Goal: Task Accomplishment & Management: Use online tool/utility

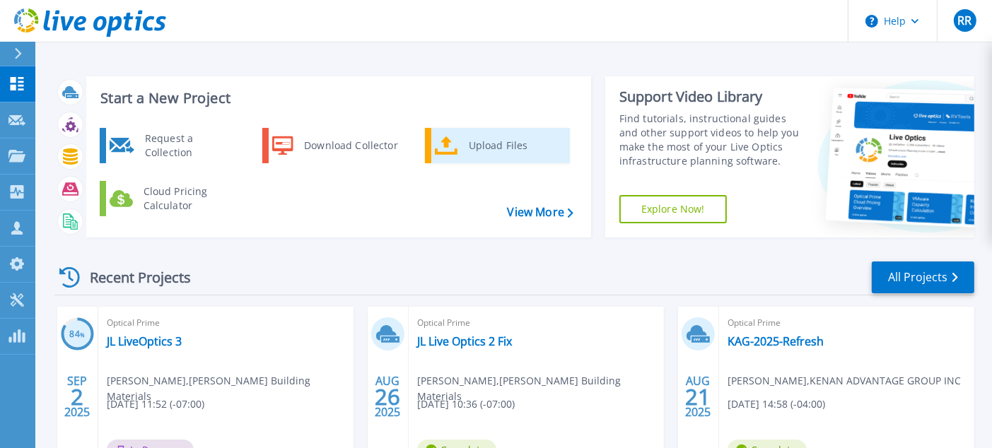
click at [475, 143] on div "Upload Files" at bounding box center [514, 146] width 105 height 28
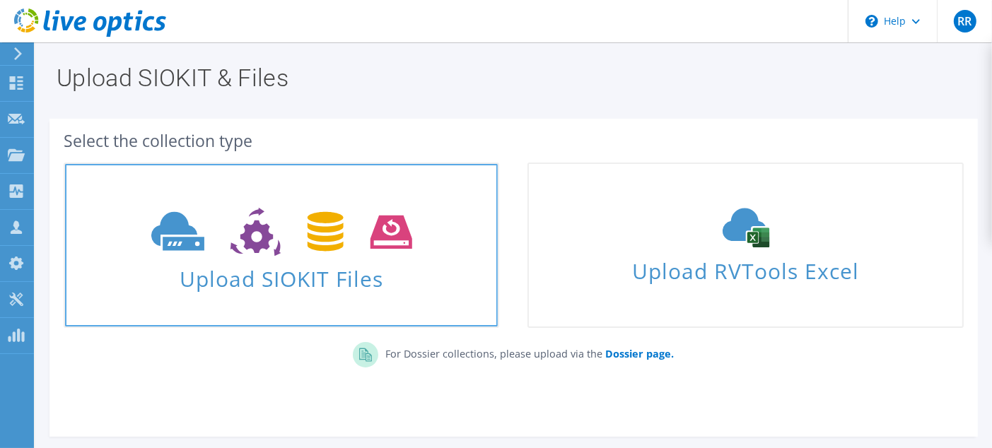
click at [258, 274] on span "Upload SIOKIT Files" at bounding box center [281, 275] width 433 height 30
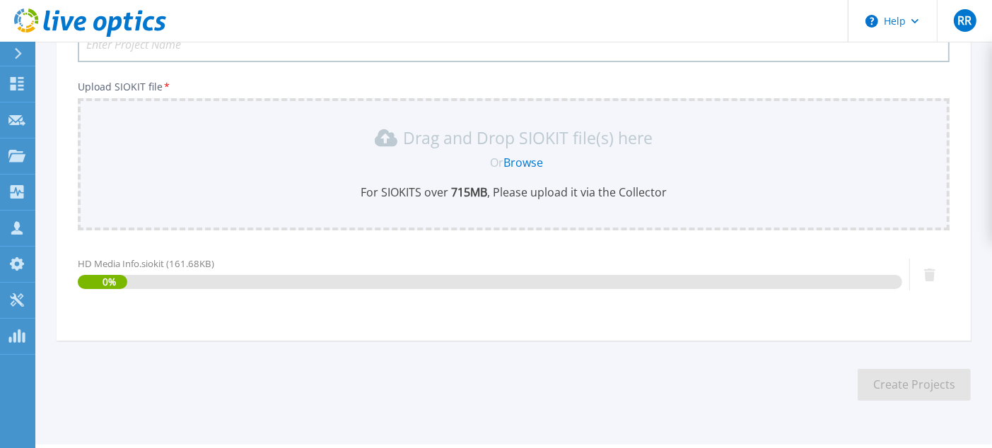
scroll to position [181, 0]
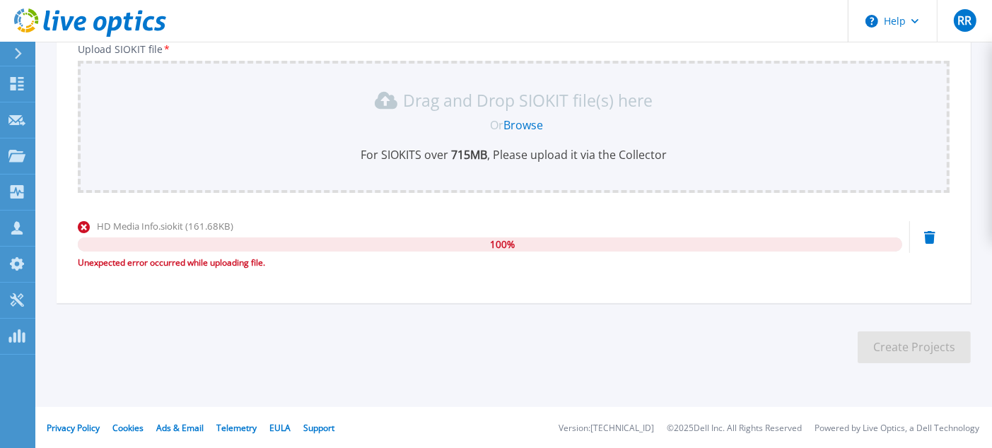
click at [530, 124] on link "Browse" at bounding box center [524, 125] width 40 height 16
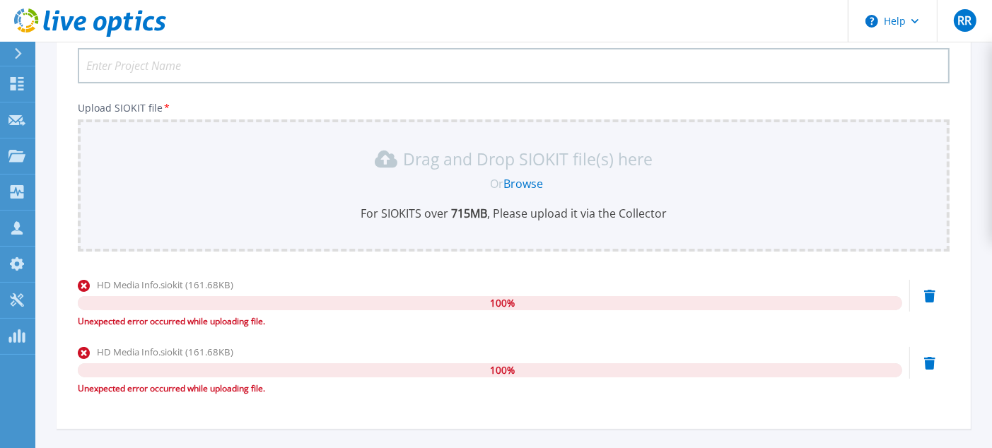
scroll to position [108, 0]
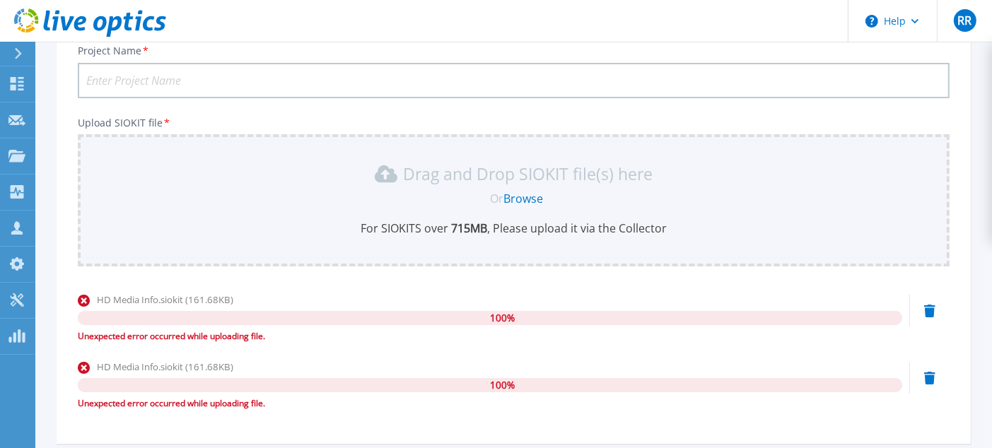
click at [528, 193] on link "Browse" at bounding box center [524, 199] width 40 height 16
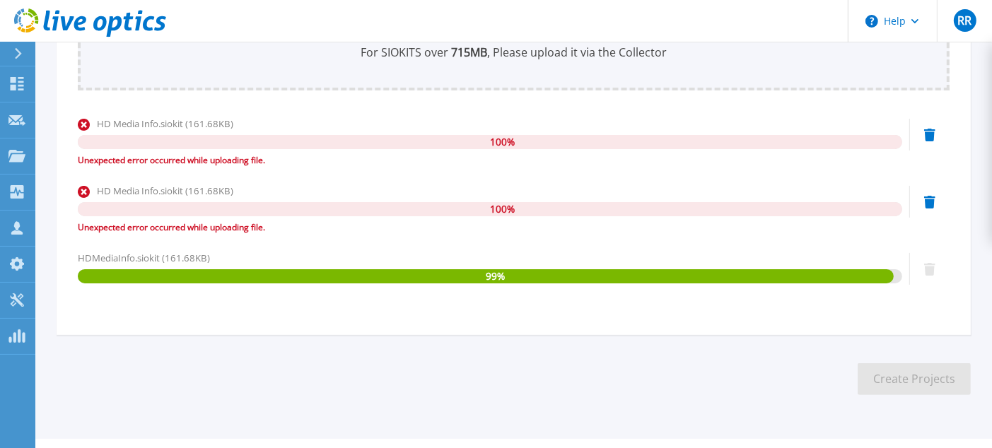
scroll to position [315, 0]
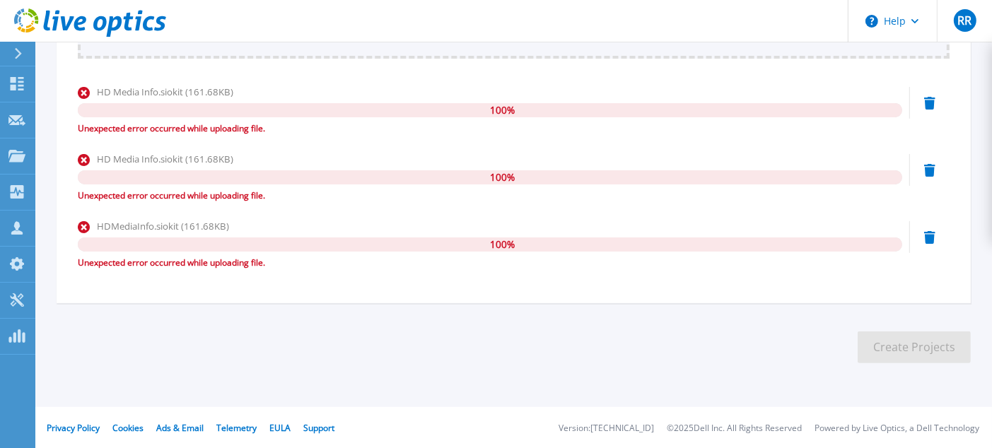
click at [137, 262] on div "Unexpected error occurred while uploading file." at bounding box center [490, 263] width 825 height 14
click at [170, 200] on div "Unexpected error occurred while uploading file." at bounding box center [490, 196] width 825 height 14
click at [178, 192] on div "Unexpected error occurred while uploading file." at bounding box center [490, 196] width 825 height 14
click at [178, 220] on span "HDMediaInfo.siokit (161.68KB)" at bounding box center [163, 226] width 132 height 13
click at [167, 111] on div "100 %" at bounding box center [490, 110] width 825 height 14
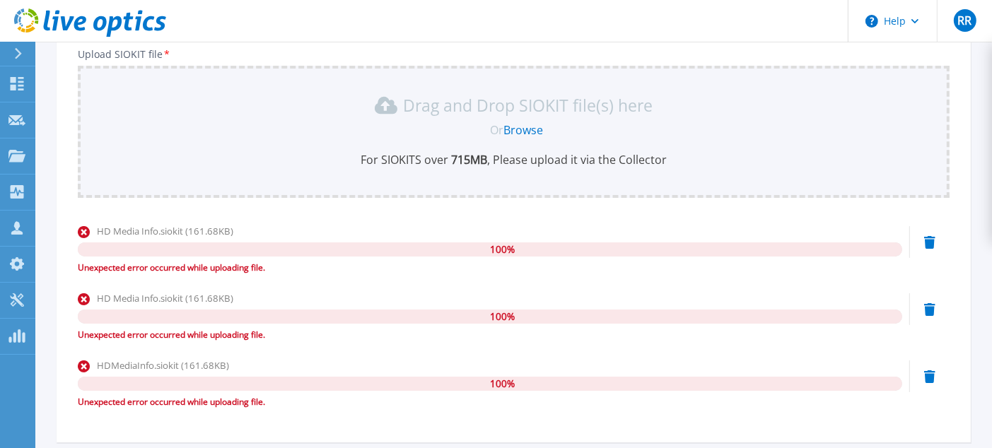
scroll to position [0, 0]
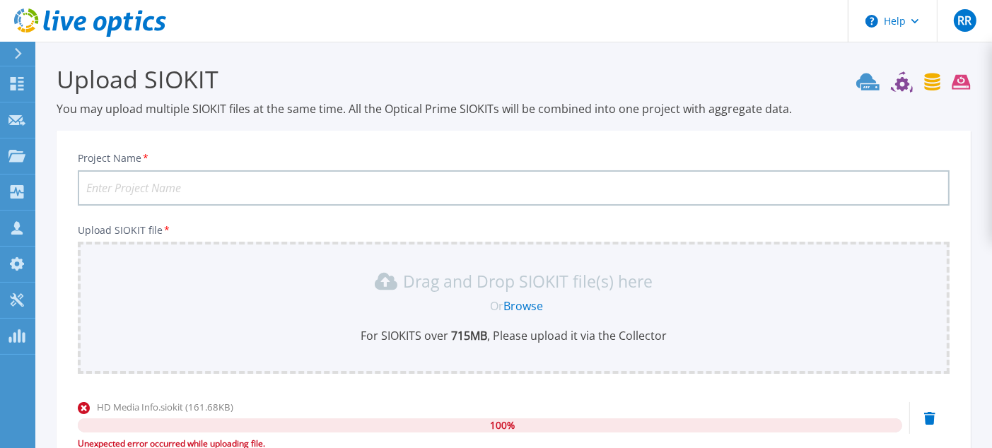
click at [173, 178] on input "Project Name *" at bounding box center [514, 187] width 872 height 35
click at [888, 23] on button "Help" at bounding box center [893, 21] width 88 height 42
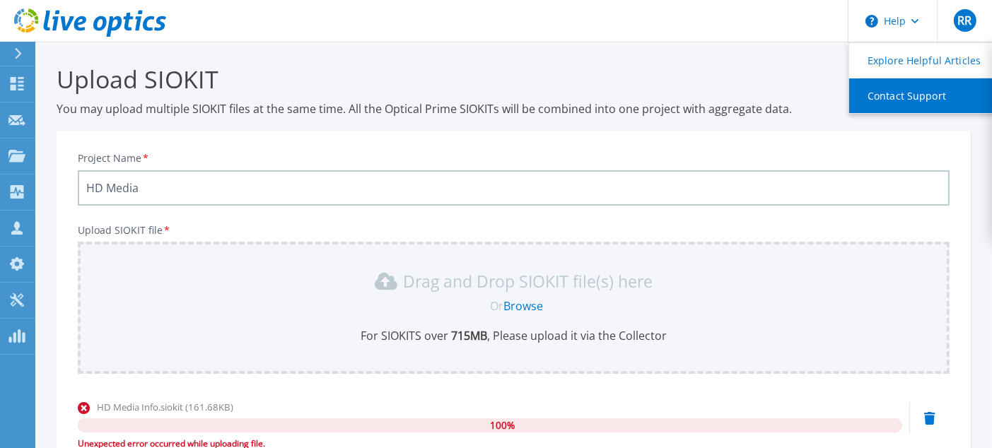
click at [912, 100] on link "Contact Support" at bounding box center [928, 96] width 158 height 35
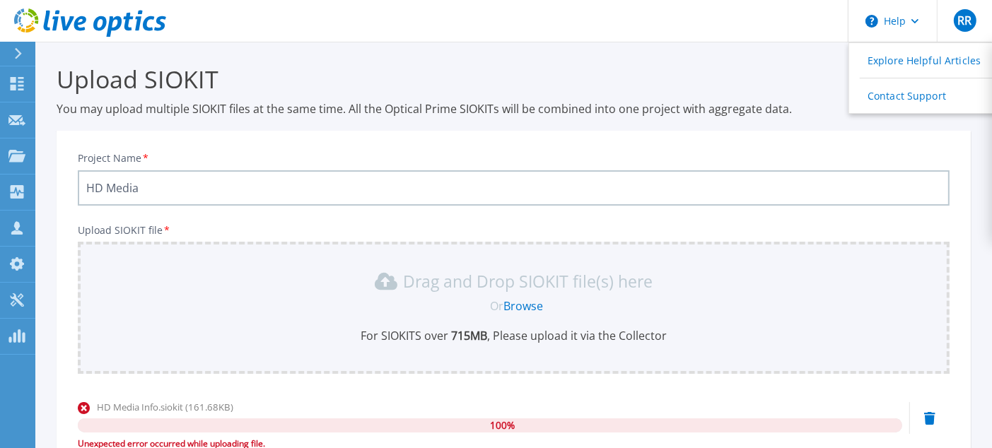
click at [50, 229] on section "Upload SIOKIT You may upload multiple SIOKIT files at the same time. All the Op…" at bounding box center [513, 410] width 957 height 736
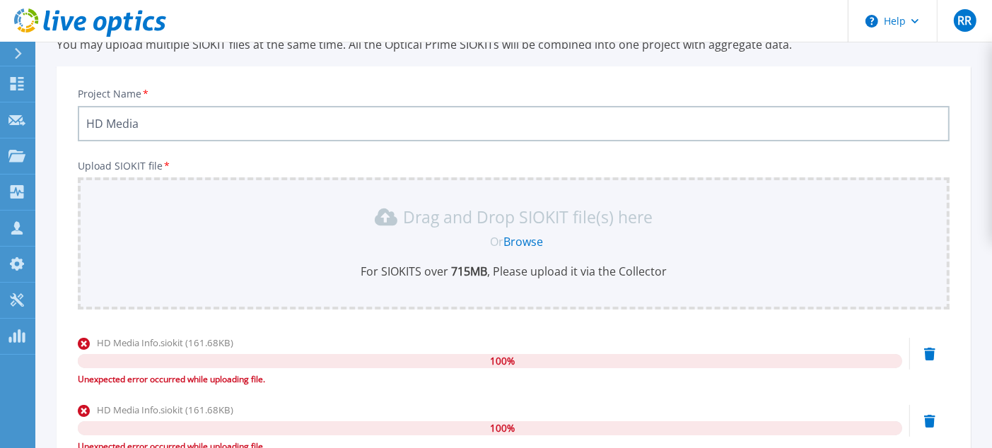
scroll to position [141, 0]
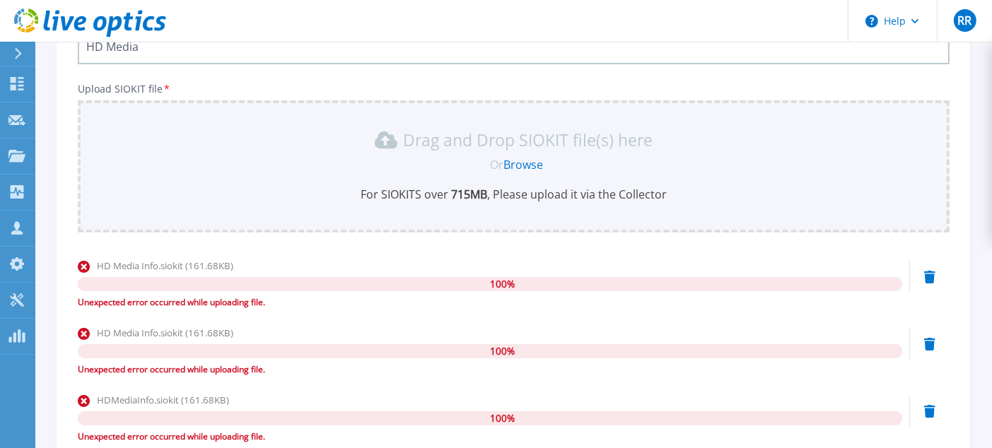
click at [934, 279] on icon at bounding box center [929, 277] width 11 height 13
click at [931, 346] on icon at bounding box center [929, 344] width 11 height 13
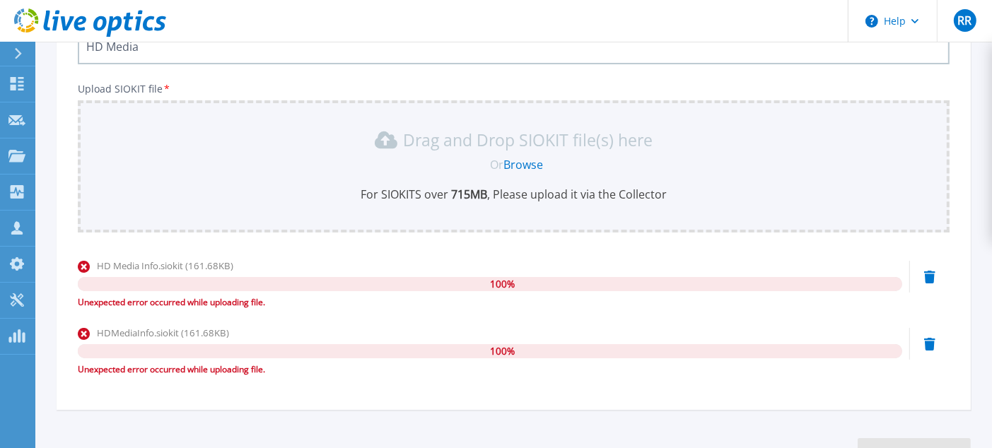
click at [931, 346] on icon at bounding box center [929, 344] width 11 height 13
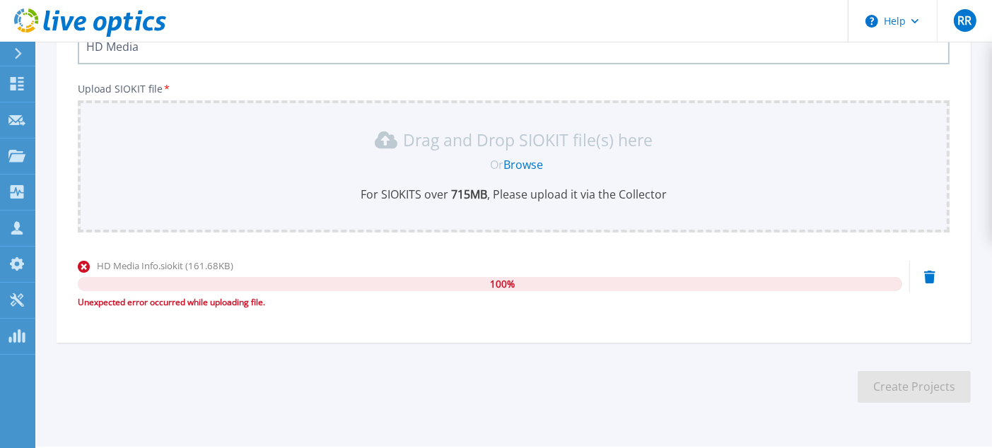
click at [926, 277] on icon at bounding box center [929, 277] width 11 height 13
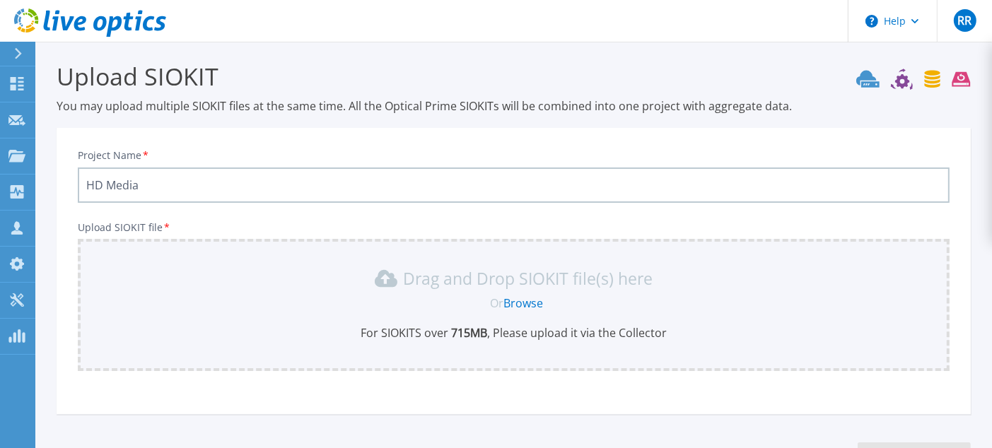
scroll to position [0, 0]
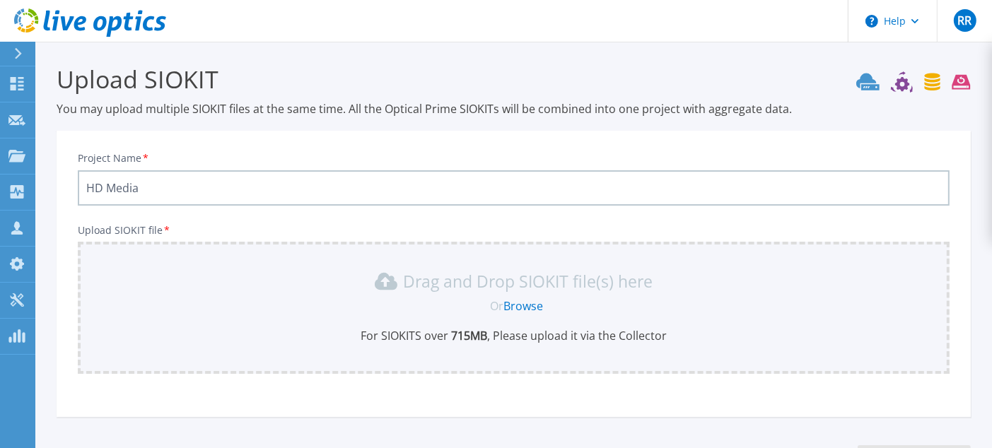
click at [149, 187] on input "HD Media" at bounding box center [514, 187] width 872 height 35
drag, startPoint x: 171, startPoint y: 192, endPoint x: 63, endPoint y: 186, distance: 108.4
click at [63, 186] on div "Project Name * HD Media Upload SIOKIT file * Drag and Drop SIOKIT file(s) here …" at bounding box center [514, 278] width 915 height 277
type input "Pioneer Medical"
click at [523, 306] on link "Browse" at bounding box center [524, 306] width 40 height 16
